Goal: Task Accomplishment & Management: Complete application form

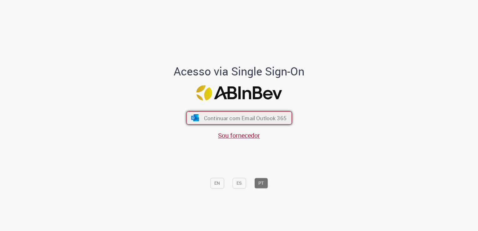
click at [247, 120] on span "Continuar com Email Outlook 365" at bounding box center [245, 118] width 83 height 7
click at [239, 117] on span "Continuar com Email Outlook 365" at bounding box center [245, 118] width 83 height 7
